Goal: Information Seeking & Learning: Check status

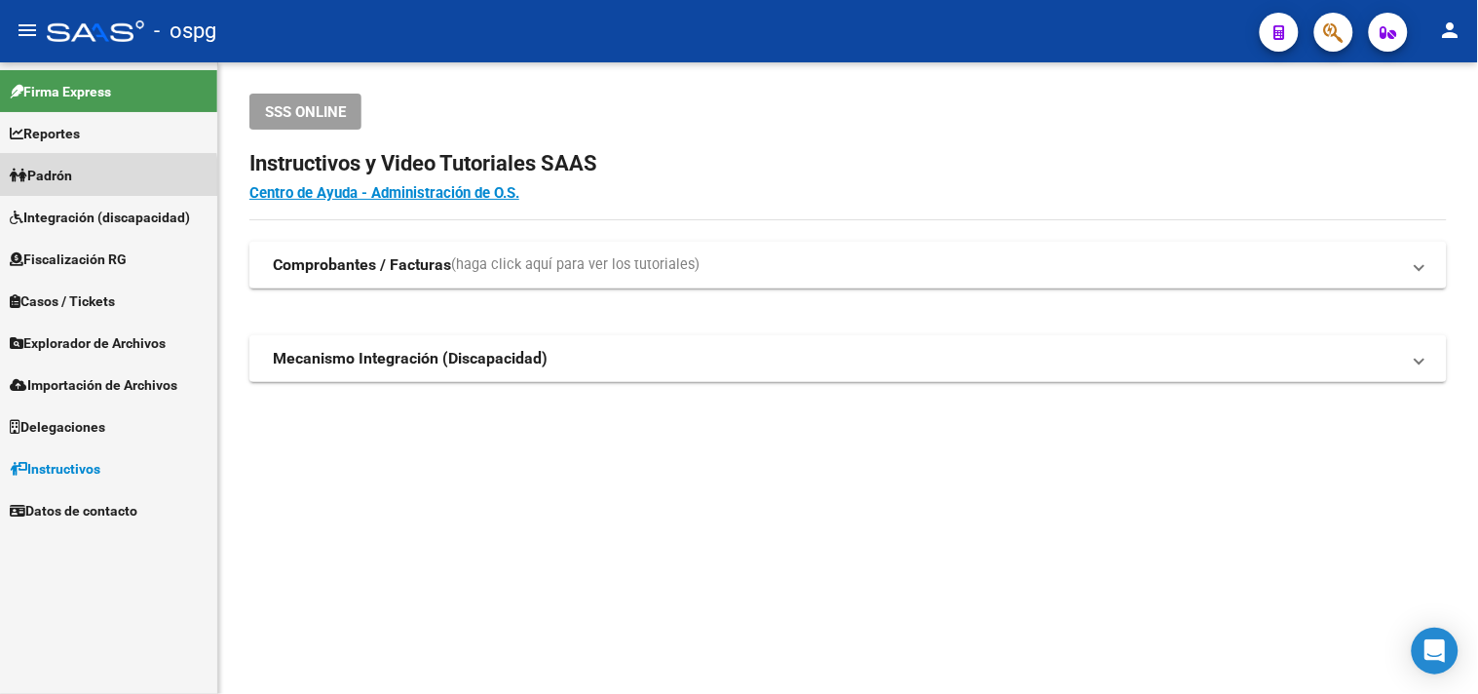
drag, startPoint x: 54, startPoint y: 181, endPoint x: 71, endPoint y: 187, distance: 18.5
click at [55, 181] on span "Padrón" at bounding box center [41, 175] width 62 height 21
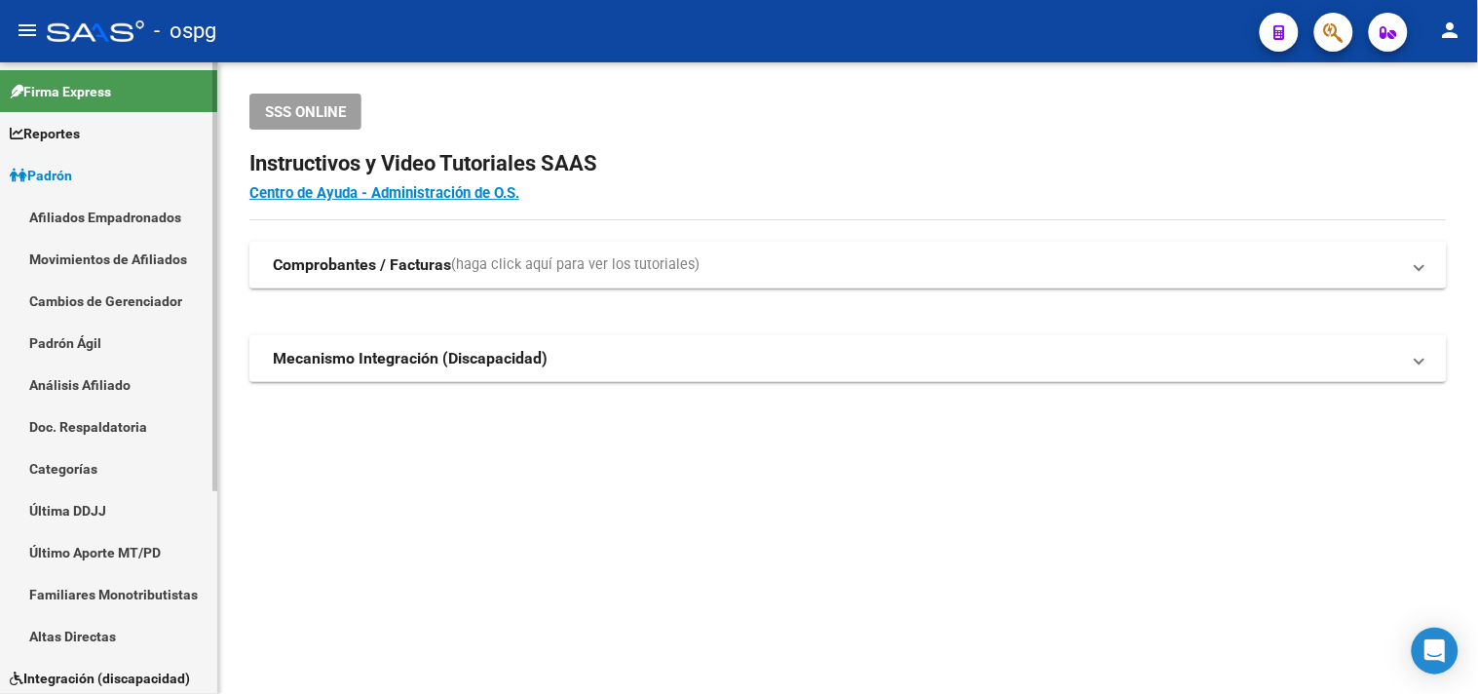
click at [92, 386] on link "Análisis Afiliado" at bounding box center [108, 384] width 217 height 42
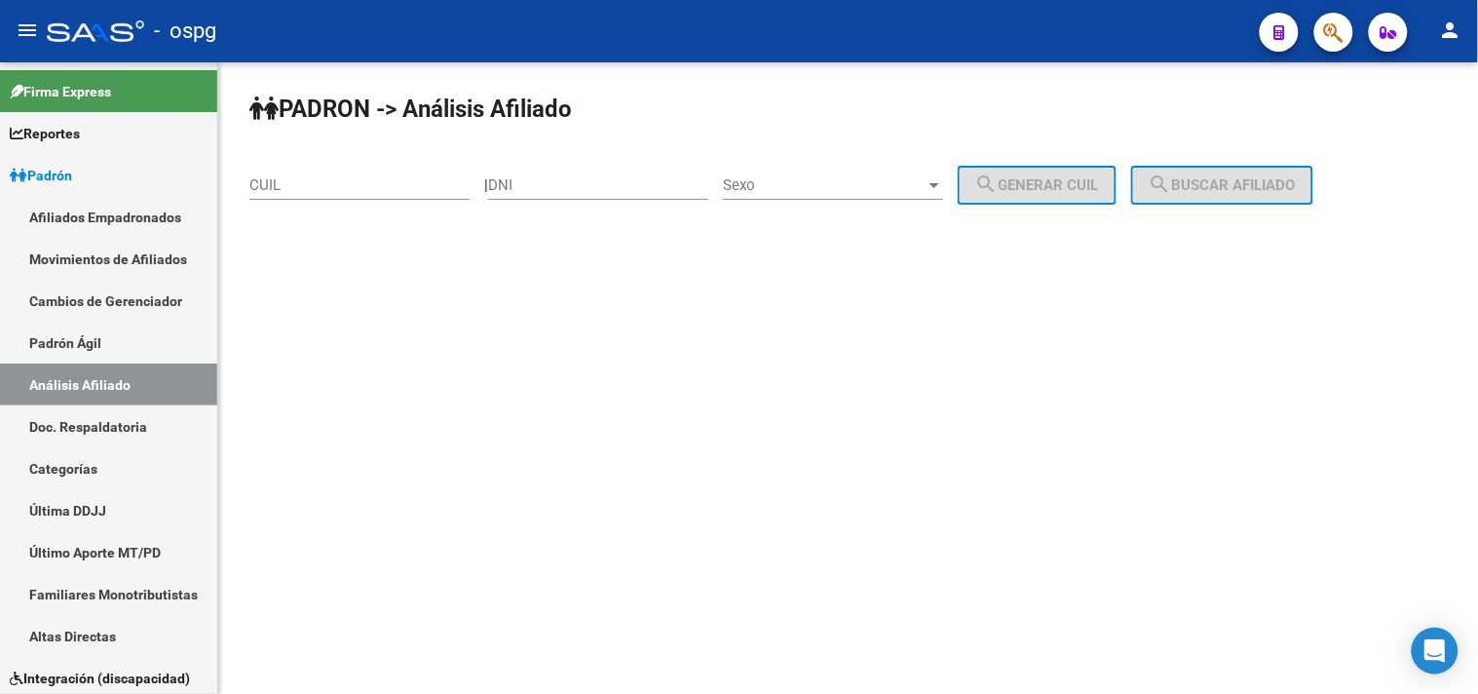
click at [325, 205] on div "CUIL" at bounding box center [359, 188] width 220 height 60
click at [325, 197] on div "CUIL" at bounding box center [359, 179] width 220 height 42
click at [549, 188] on input "DNI" at bounding box center [598, 185] width 220 height 18
paste input "29437326"
type input "29437326"
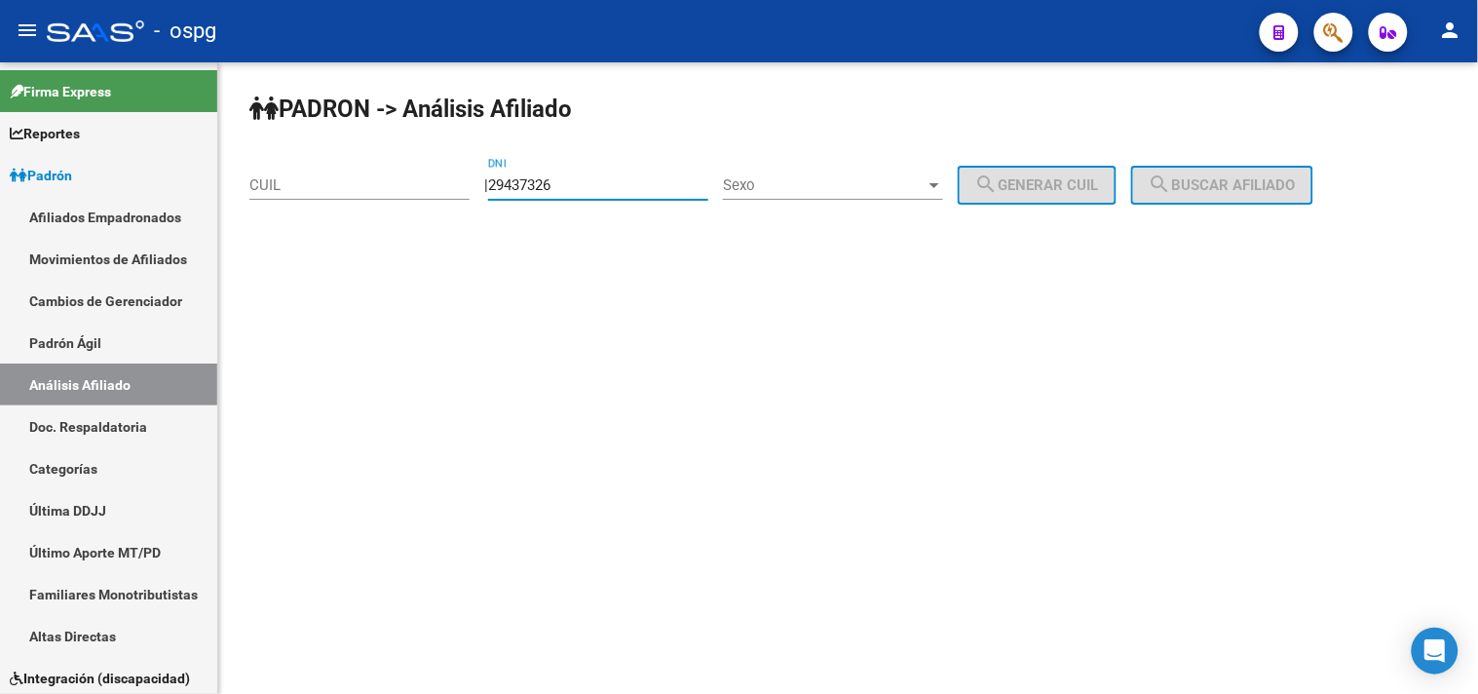
click at [777, 195] on div "Sexo Sexo" at bounding box center [833, 179] width 220 height 42
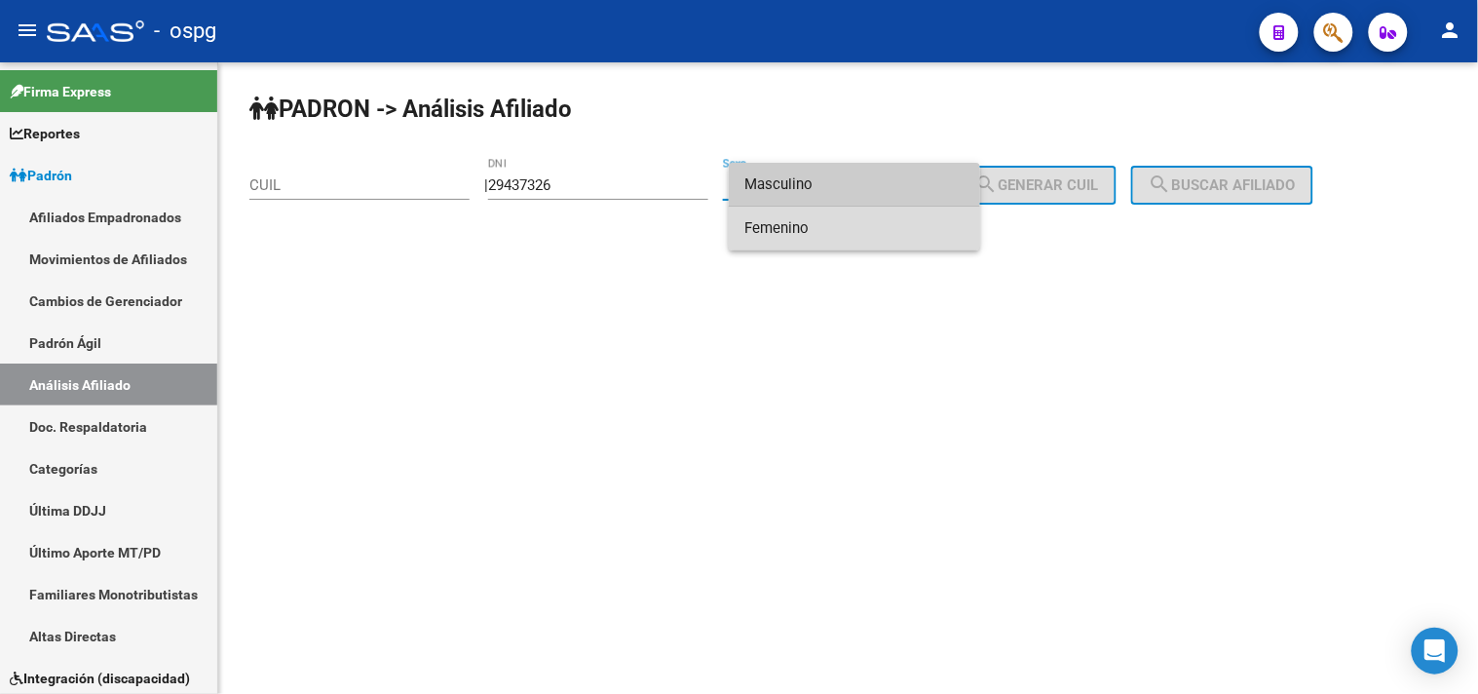
click at [778, 232] on span "Femenino" at bounding box center [855, 229] width 220 height 44
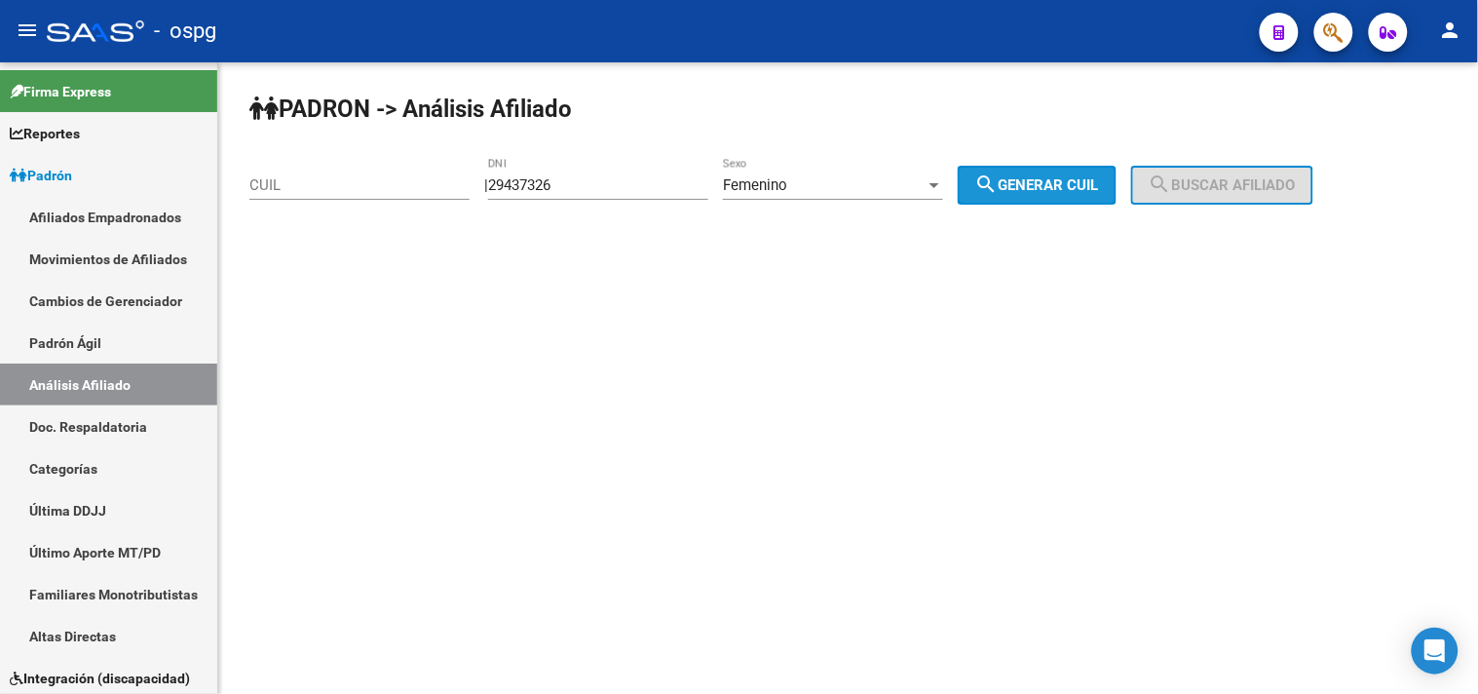
click at [1021, 190] on span "search Generar CUIL" at bounding box center [1037, 185] width 124 height 18
type input "27-29437326-3"
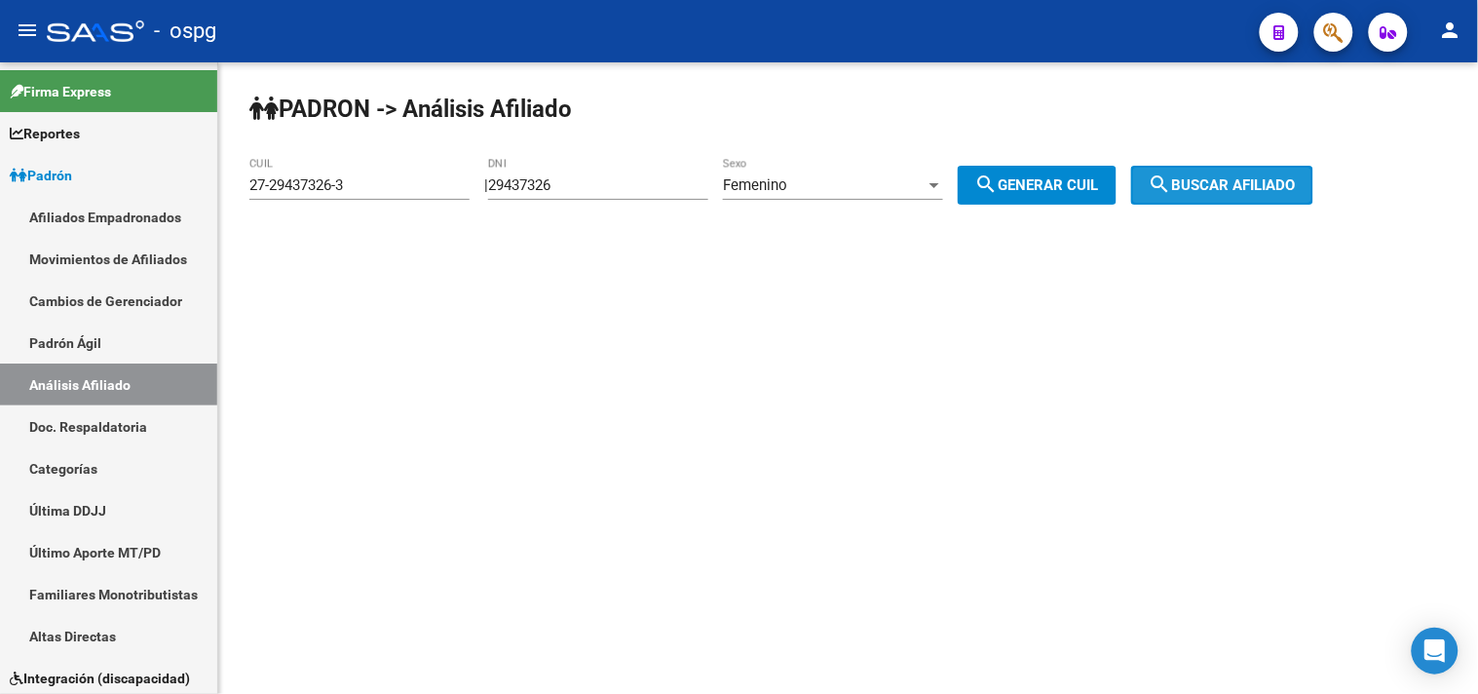
click at [1172, 172] on mat-icon "search" at bounding box center [1160, 183] width 23 height 23
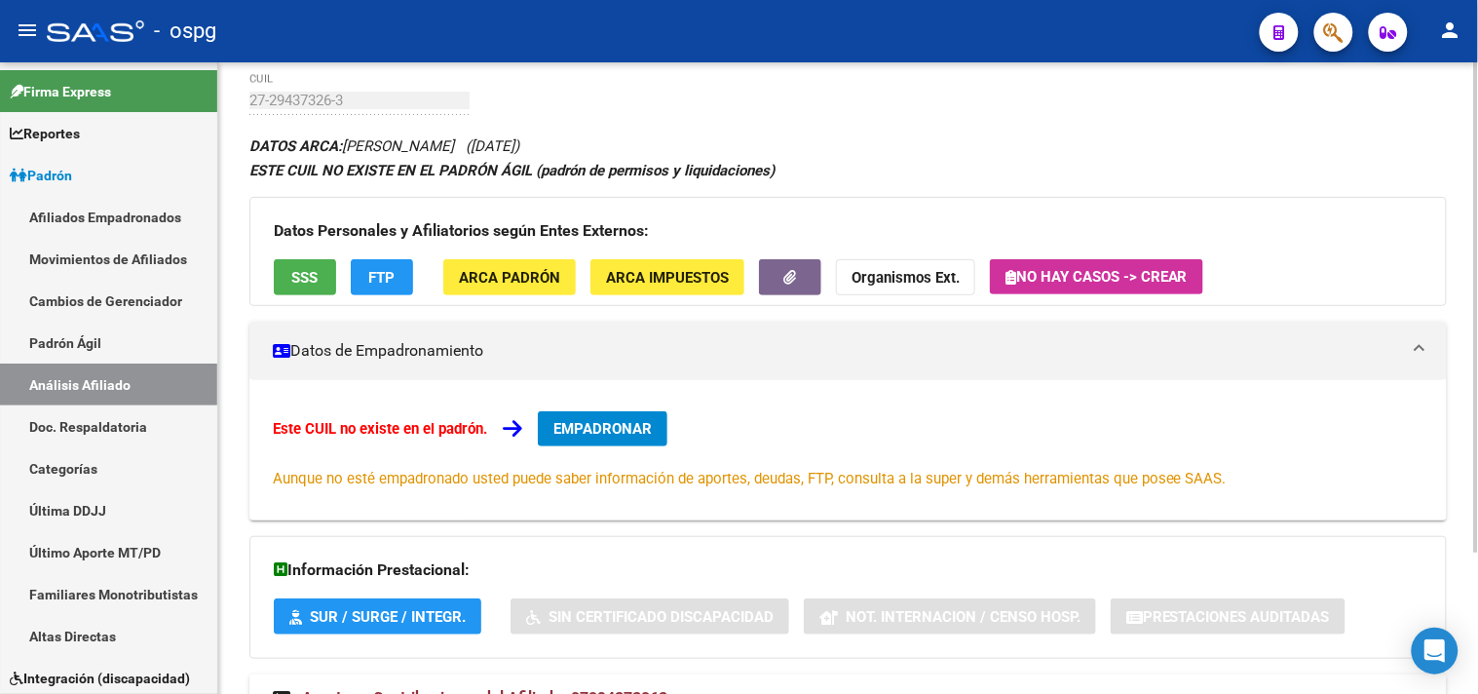
scroll to position [181, 0]
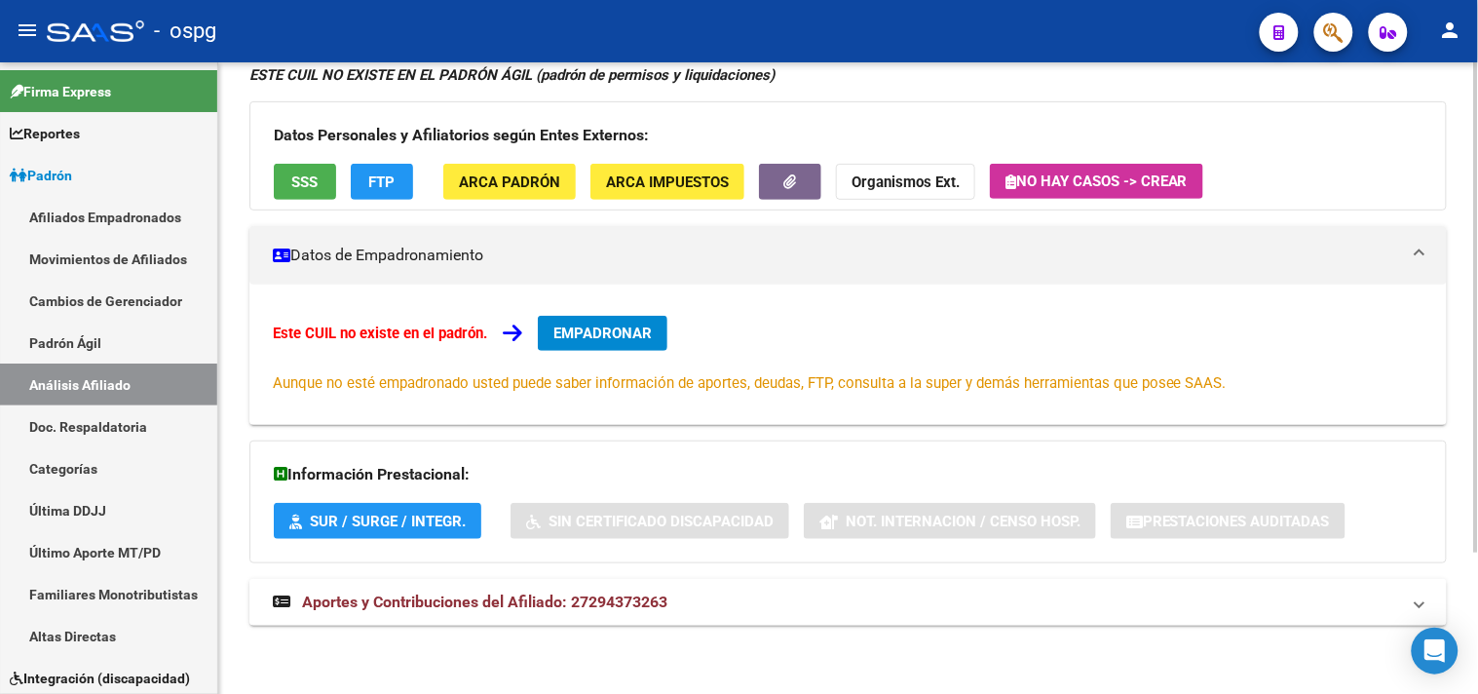
click at [567, 592] on span "Aportes y Contribuciones del Afiliado: 27294373263" at bounding box center [484, 601] width 365 height 19
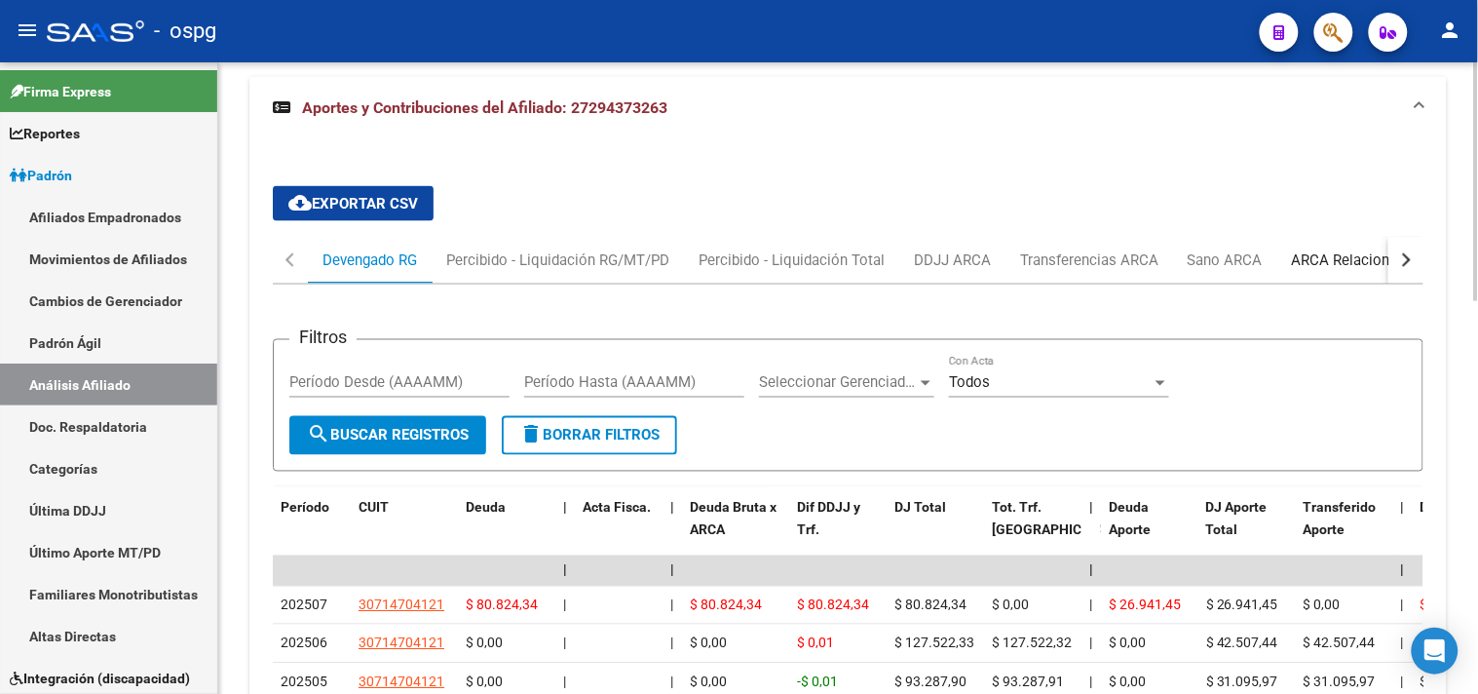
click at [1318, 255] on div "ARCA Relaciones Laborales" at bounding box center [1383, 259] width 182 height 21
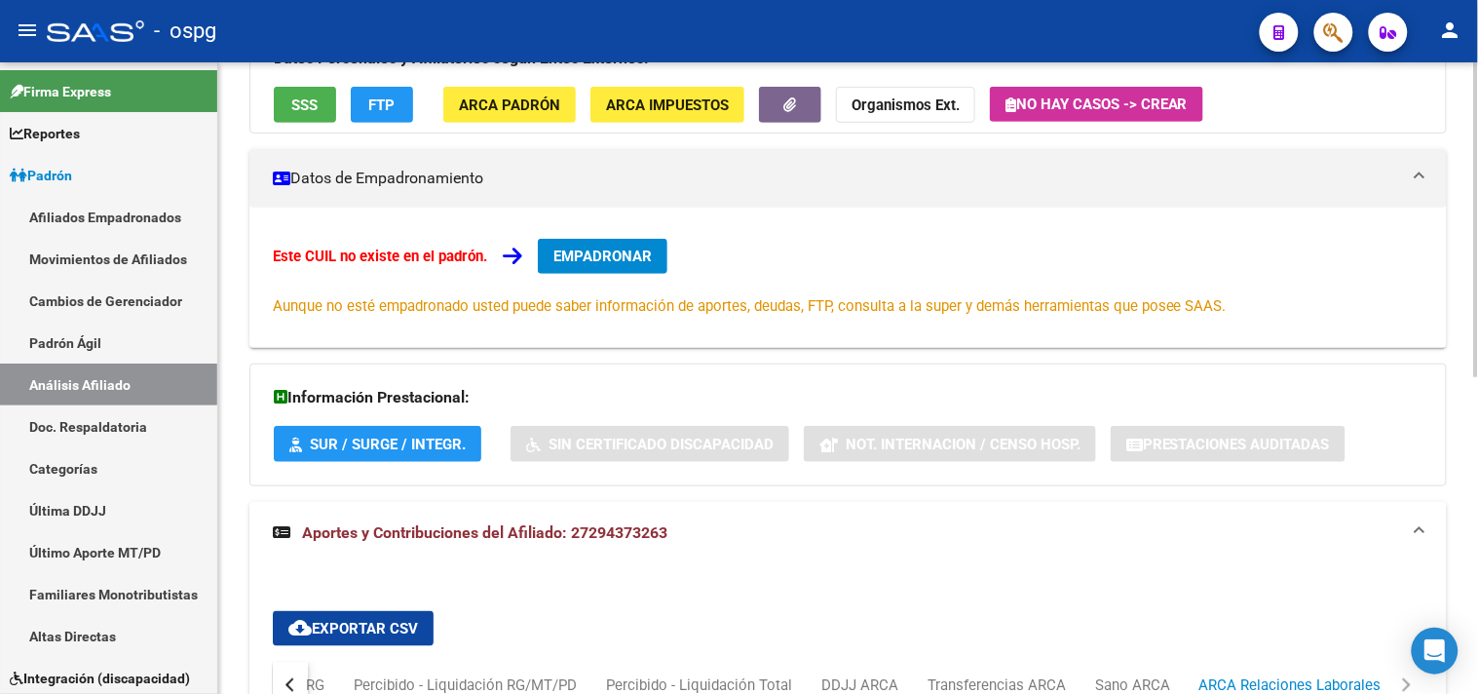
scroll to position [0, 0]
